Goal: Task Accomplishment & Management: Use online tool/utility

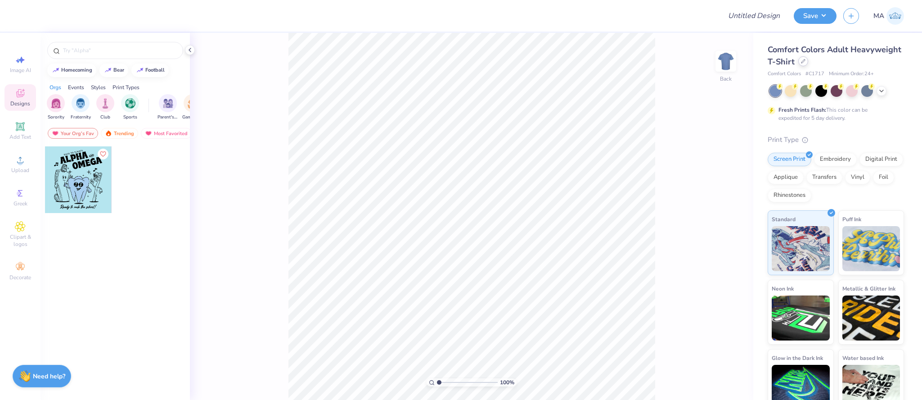
click at [806, 64] on div at bounding box center [803, 61] width 10 height 10
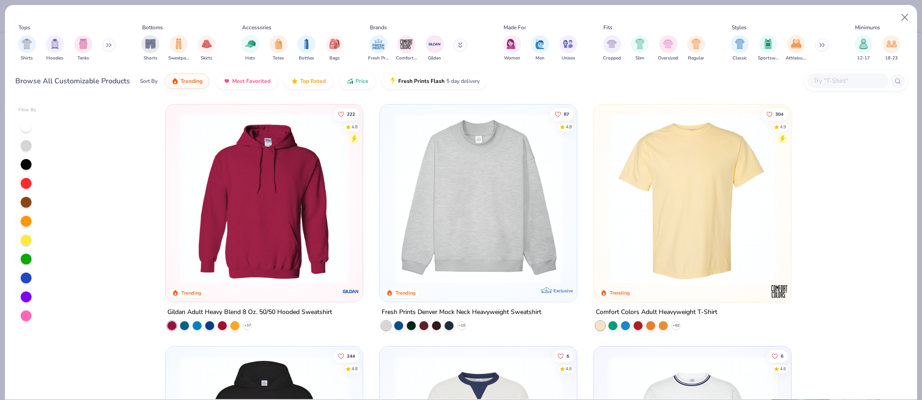
click at [852, 82] on input "text" at bounding box center [847, 81] width 69 height 10
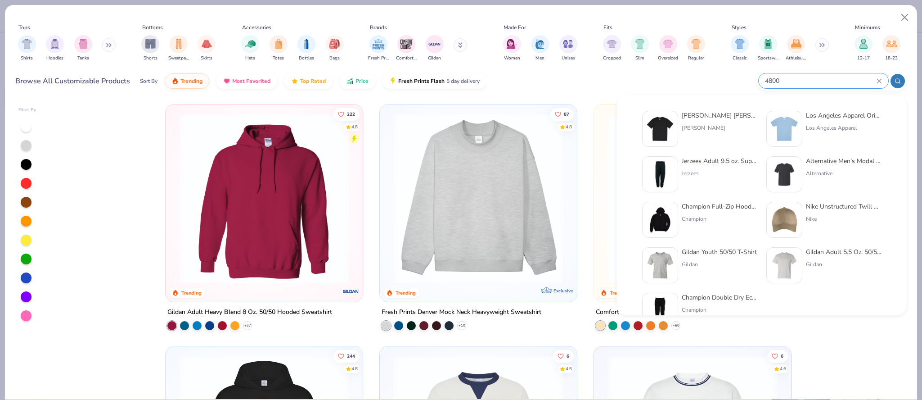
type input "4800"
click at [710, 131] on div "Hanes" at bounding box center [720, 128] width 76 height 8
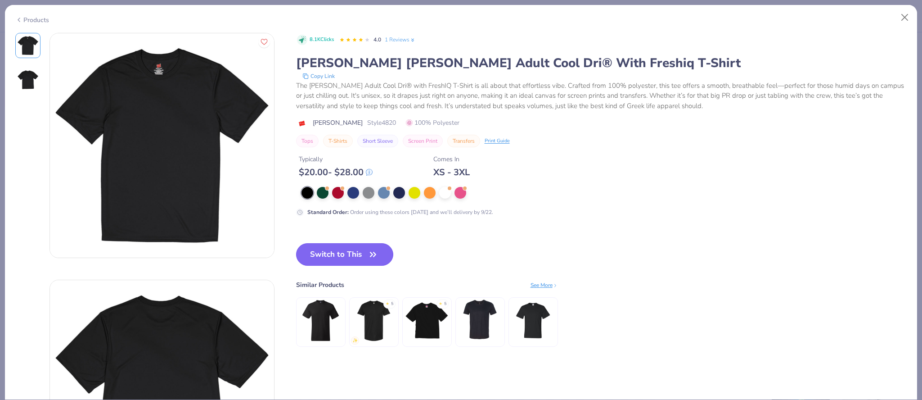
click at [369, 261] on span "button" at bounding box center [373, 254] width 13 height 13
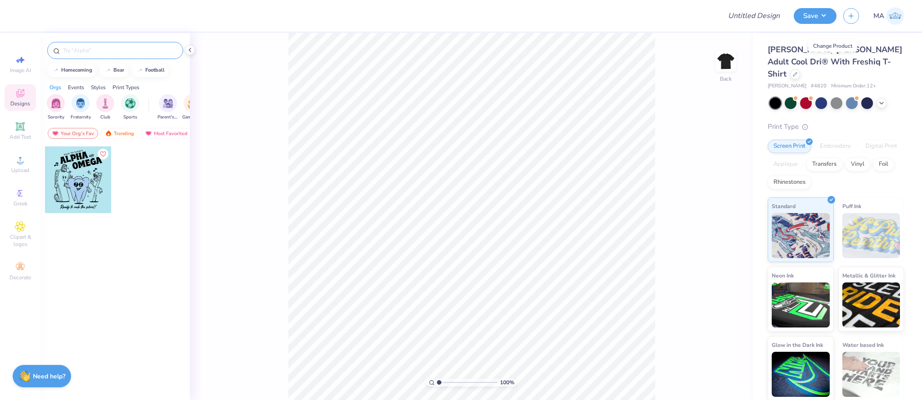
click at [129, 48] on input "text" at bounding box center [119, 50] width 115 height 9
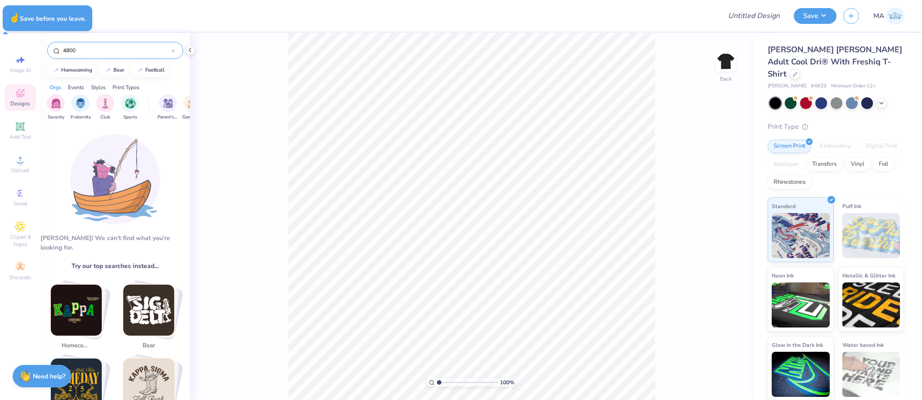
type input "4800"
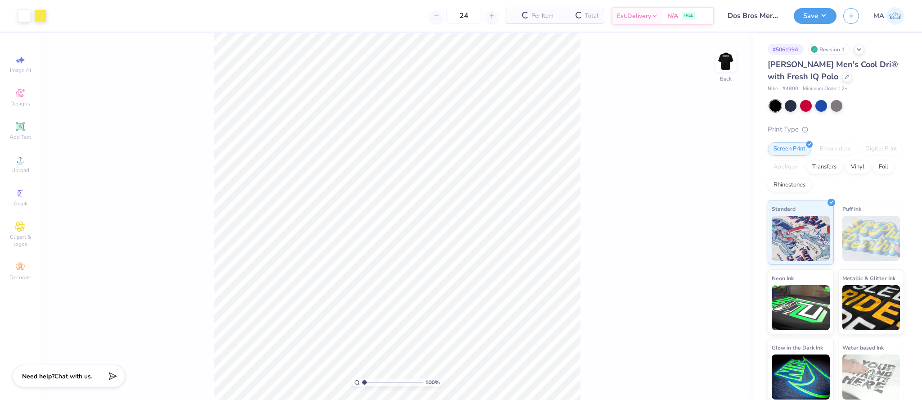
type input "Dos Bros Merch 2025!"
